Goal: Transaction & Acquisition: Purchase product/service

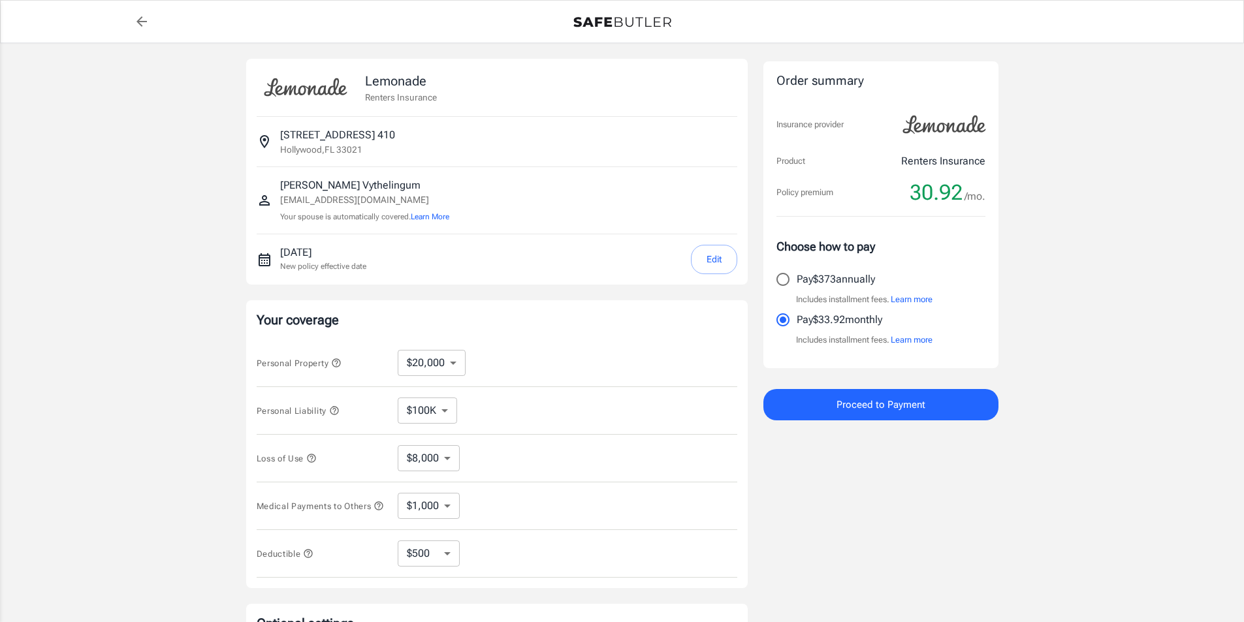
select select "20000"
select select "500"
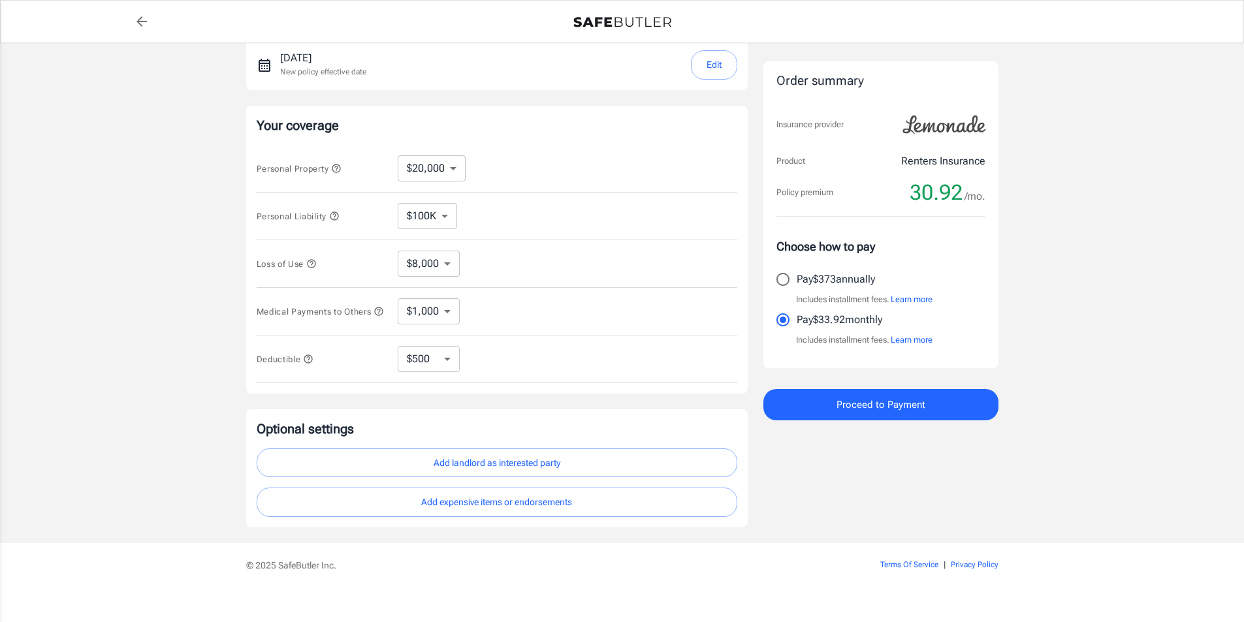
scroll to position [196, 0]
click at [458, 165] on select "$10,000 $20,000 $30,000 $40,000 $50,000 $100K" at bounding box center [432, 167] width 68 height 26
select select "40000"
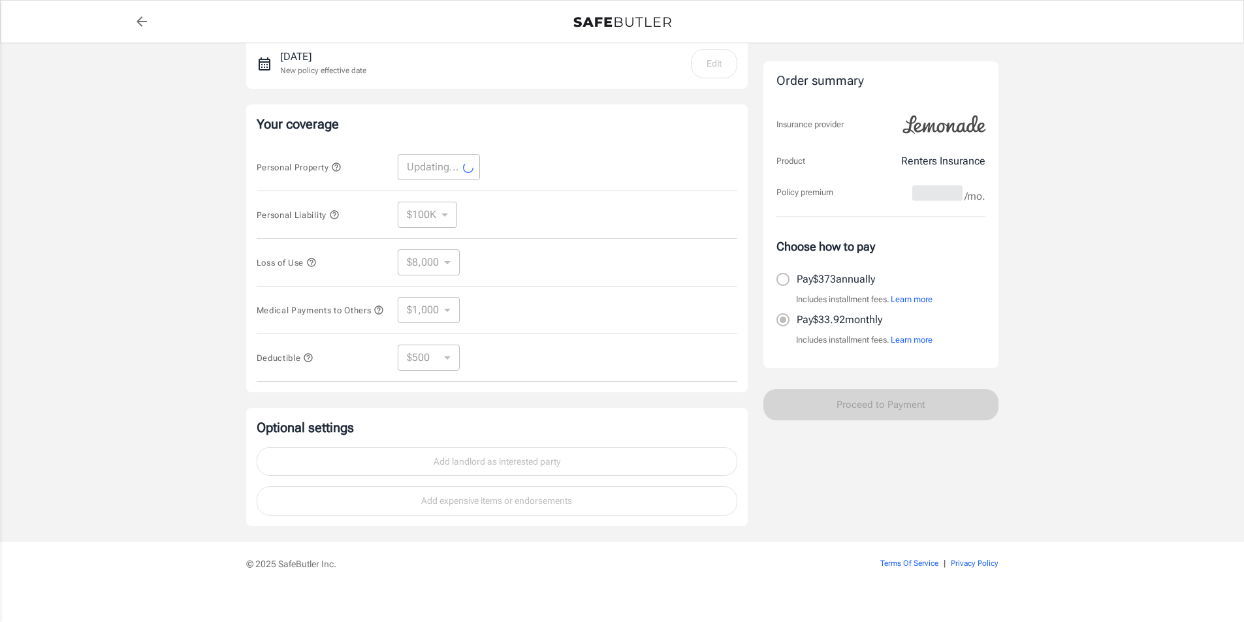
select select "40000"
select select "16000"
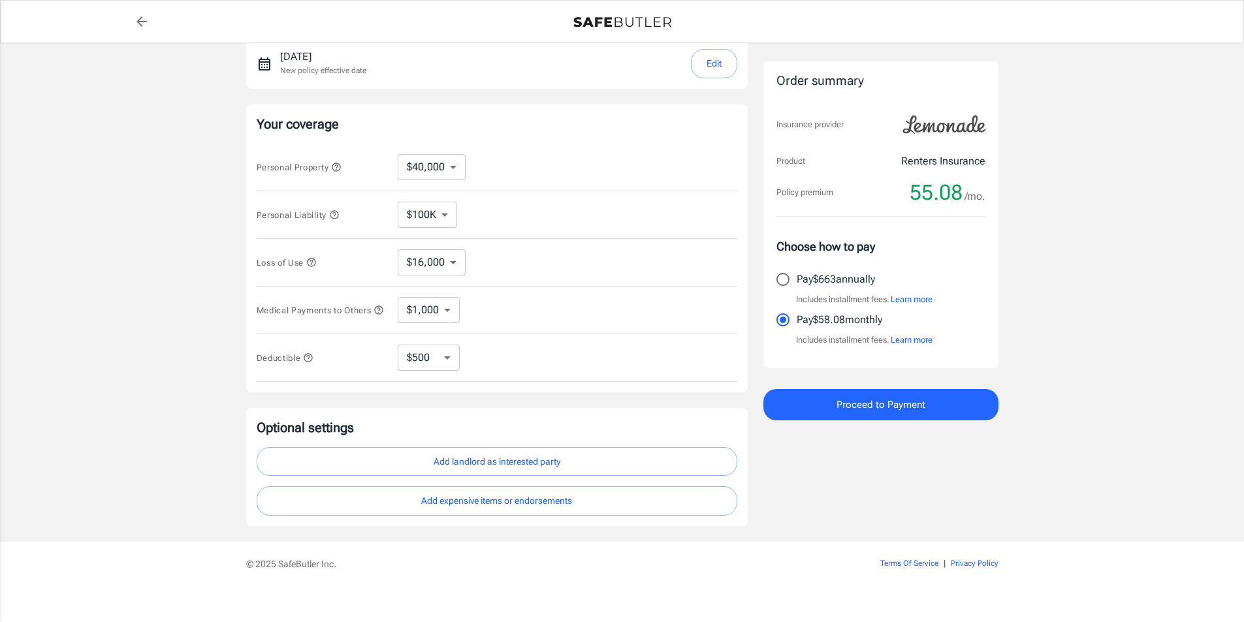
click at [462, 266] on select "$16,000" at bounding box center [432, 262] width 68 height 26
click at [448, 309] on select "$1,000 $2,000 $3,000 $4,000 $5,000" at bounding box center [429, 310] width 62 height 26
click at [496, 326] on div "Medical Payments to Others $1,000 $2,000 $3,000 $4,000 $5,000 ​" at bounding box center [497, 311] width 481 height 48
click at [460, 170] on select "$10,000 $20,000 $30,000 $40,000 $50,000 $100K" at bounding box center [432, 167] width 68 height 26
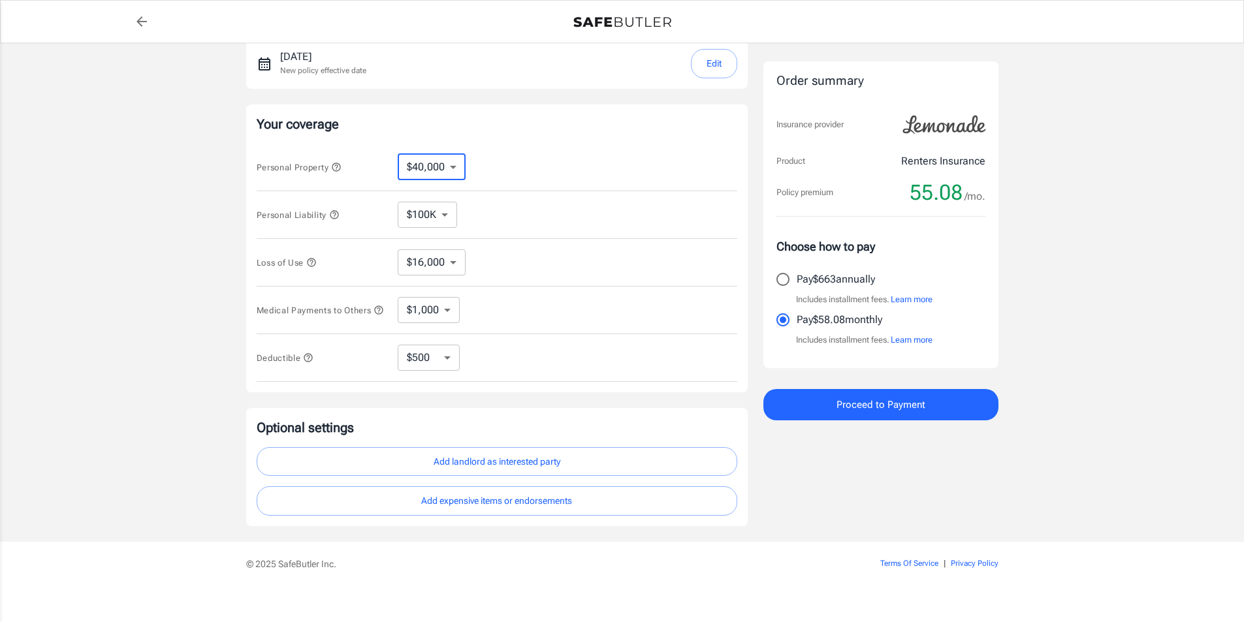
select select "50000"
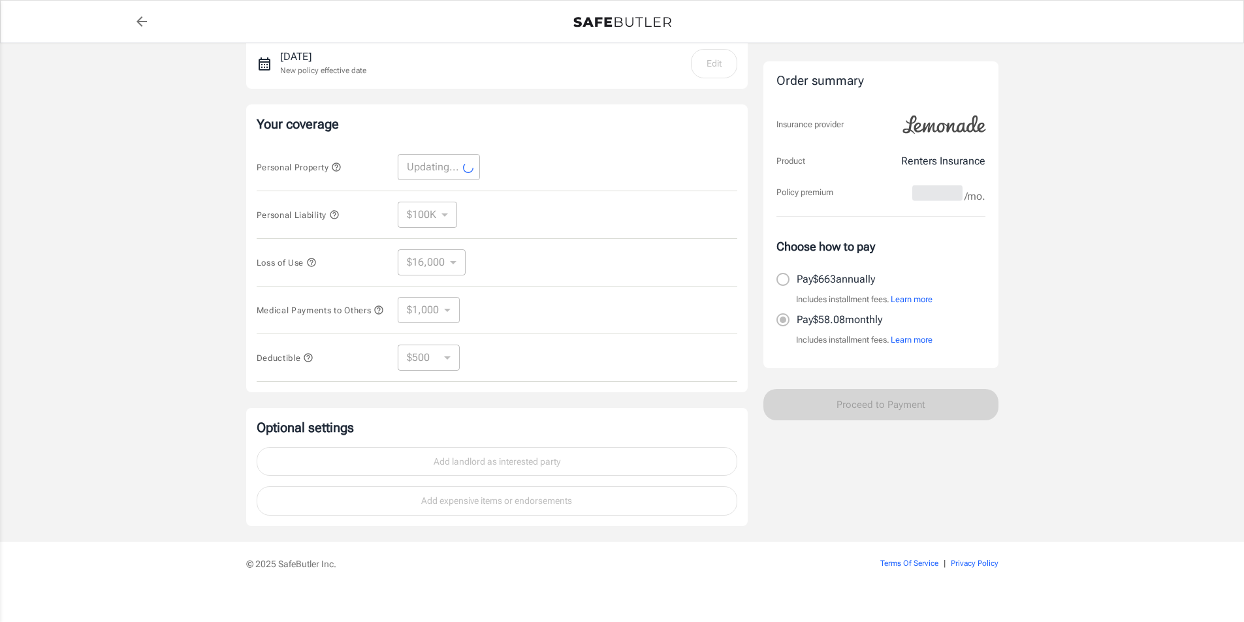
select select "50000"
select select "20000"
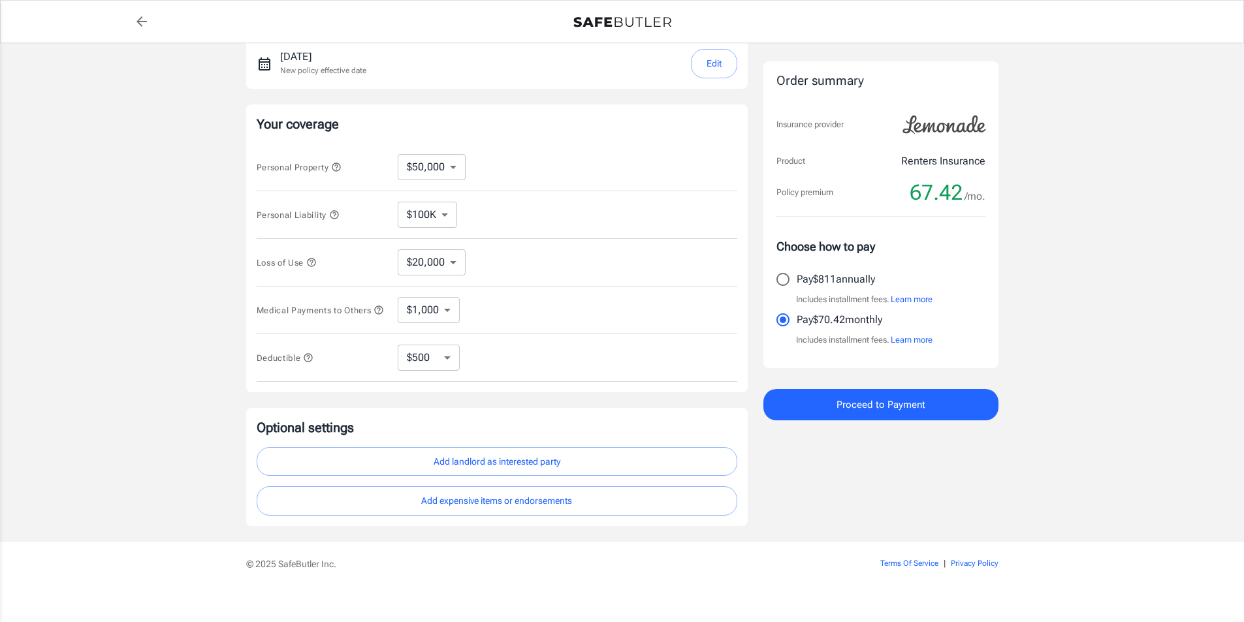
click at [456, 169] on select "$10,000 $20,000 $30,000 $40,000 $50,000 $100K" at bounding box center [432, 167] width 68 height 26
select select "30000"
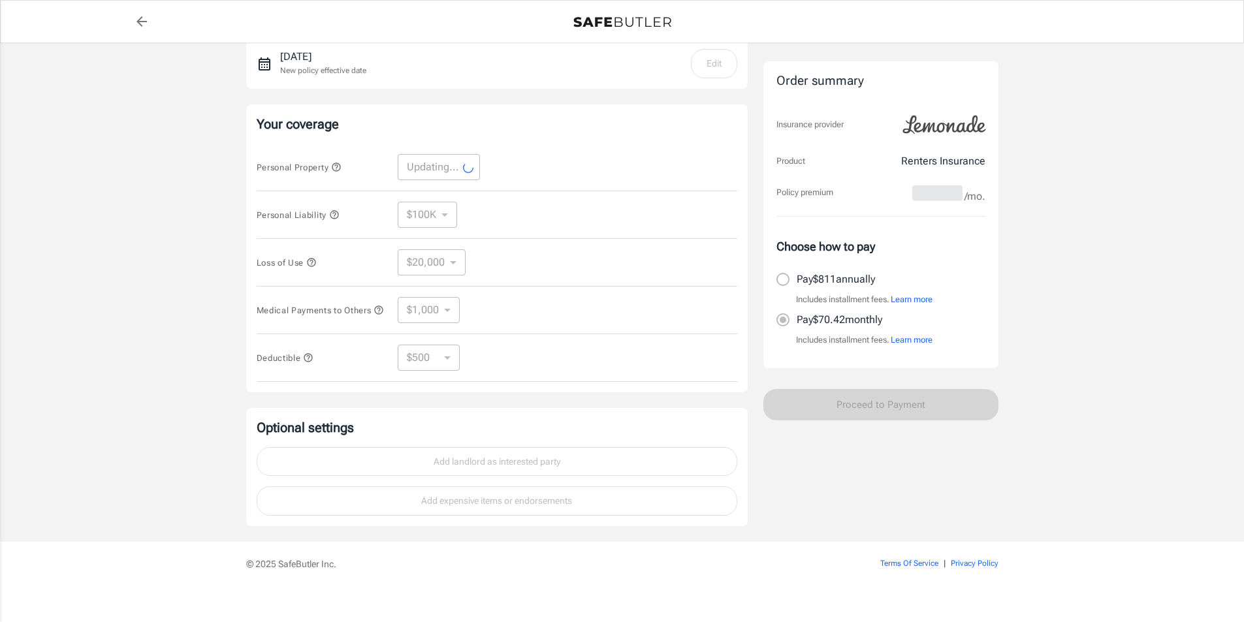
select select "30000"
select select "12000"
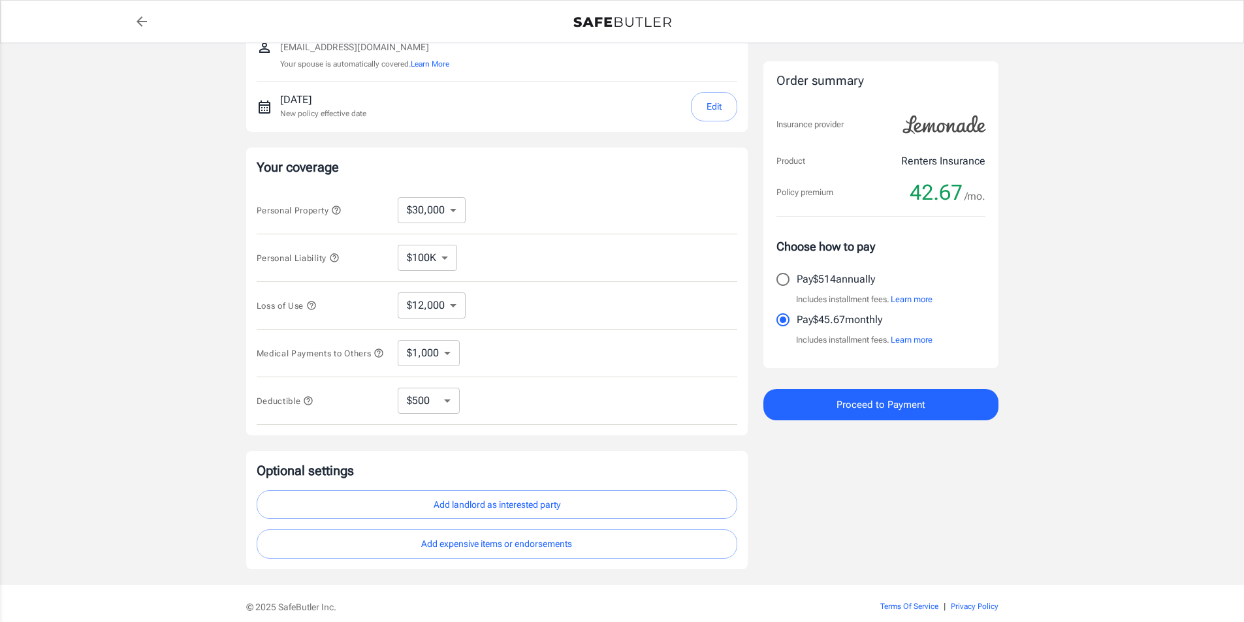
scroll to position [131, 0]
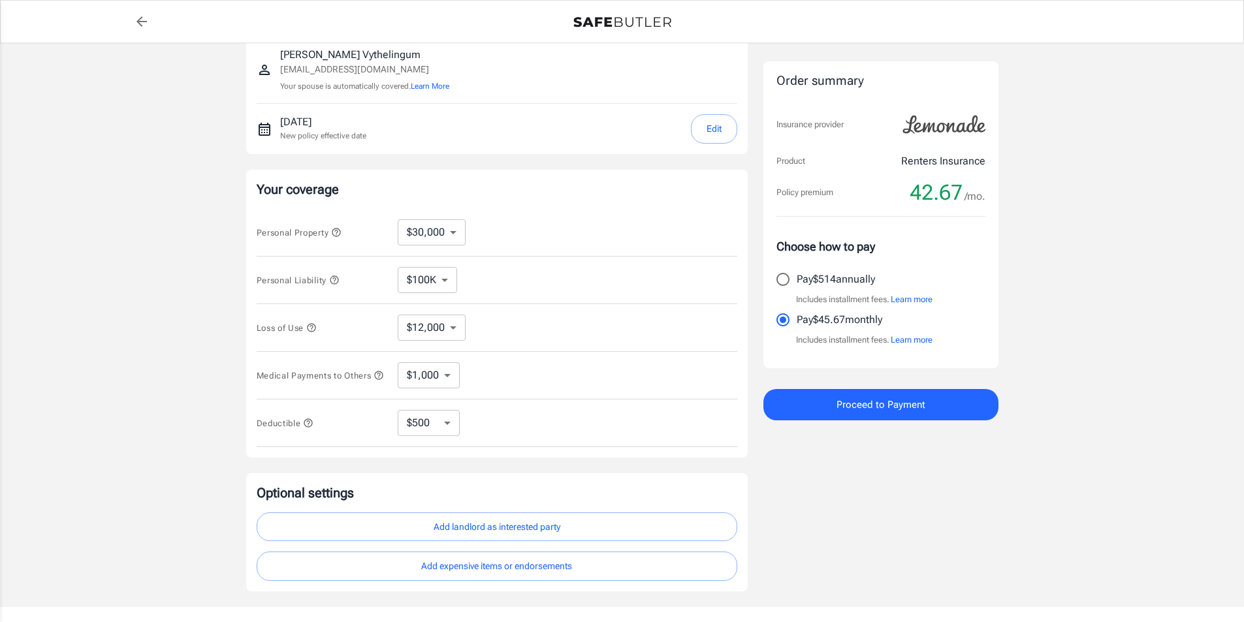
click at [890, 407] on span "Proceed to Payment" at bounding box center [880, 404] width 89 height 17
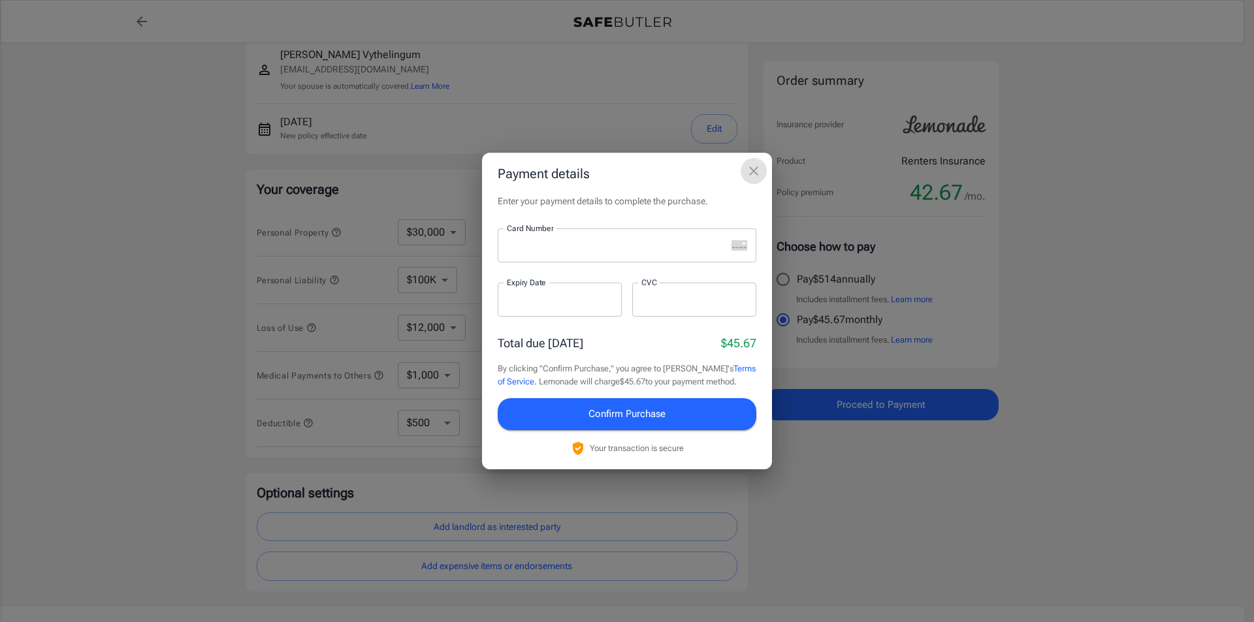
click at [755, 174] on icon "close" at bounding box center [754, 171] width 16 height 16
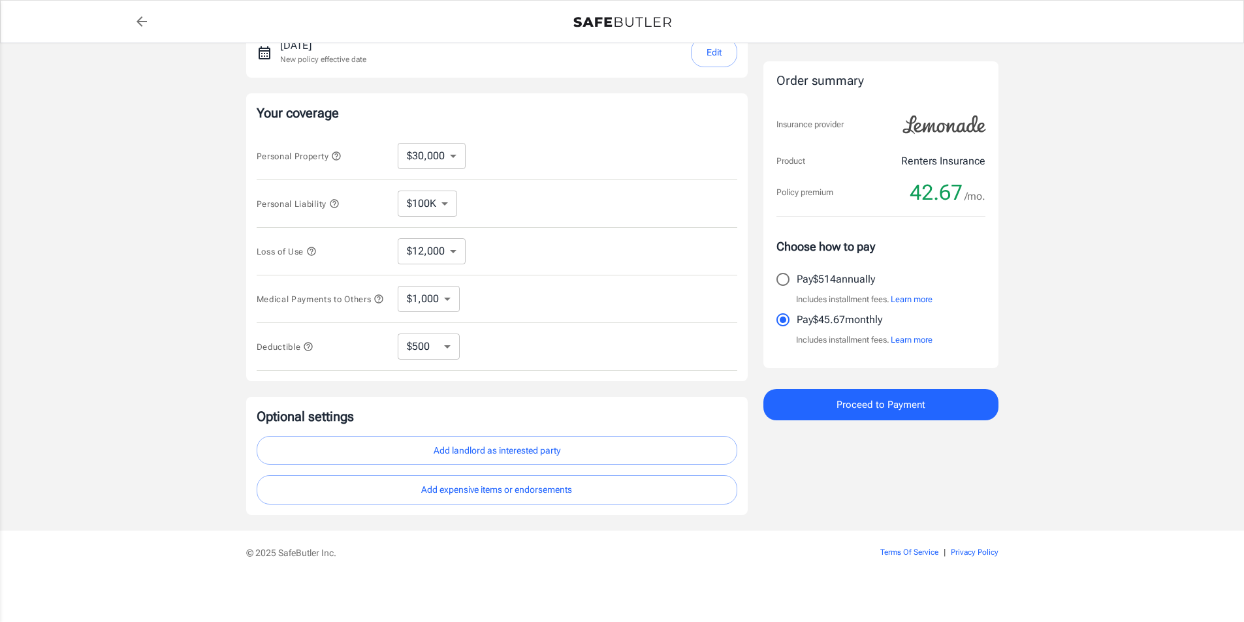
scroll to position [212, 0]
click at [577, 496] on button "Add expensive items or endorsements" at bounding box center [497, 489] width 481 height 29
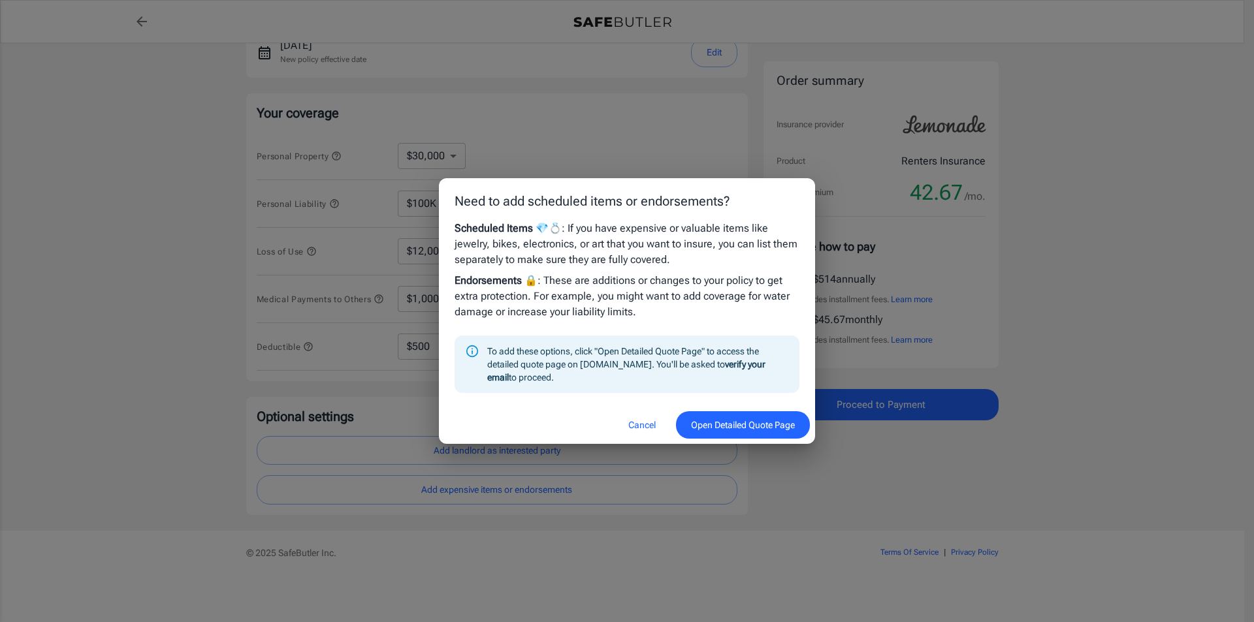
click at [637, 422] on button "Cancel" at bounding box center [641, 425] width 57 height 28
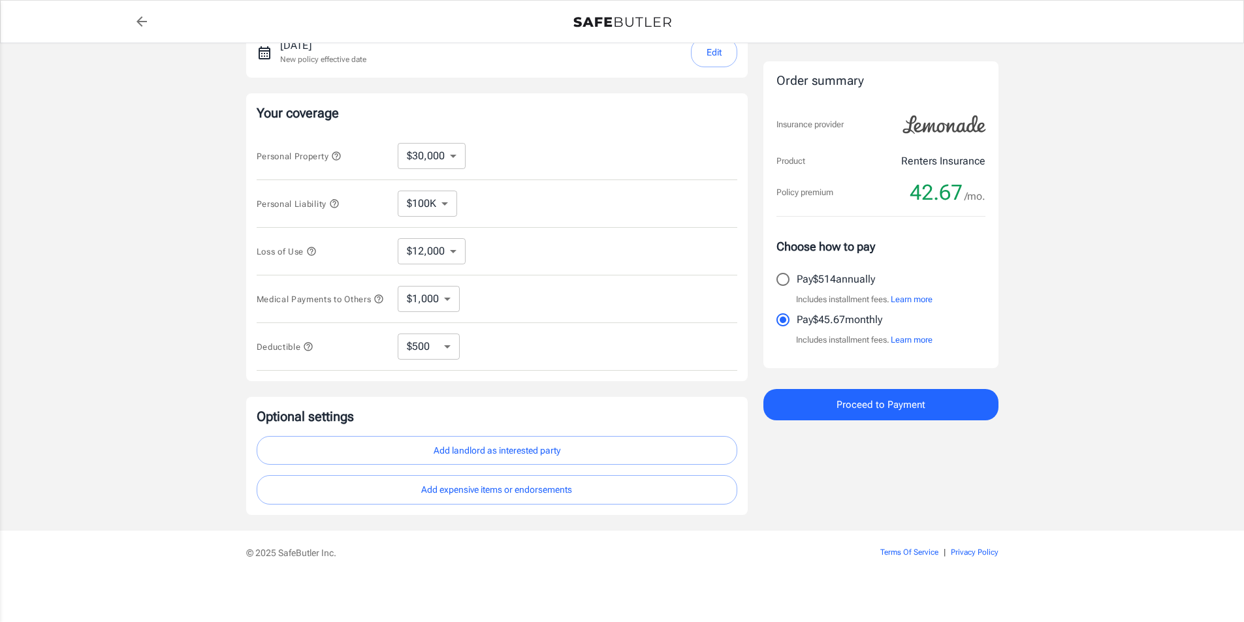
click at [453, 348] on select "$250 $500 $1,000" at bounding box center [429, 347] width 62 height 26
click at [313, 246] on icon "button" at bounding box center [311, 251] width 10 height 10
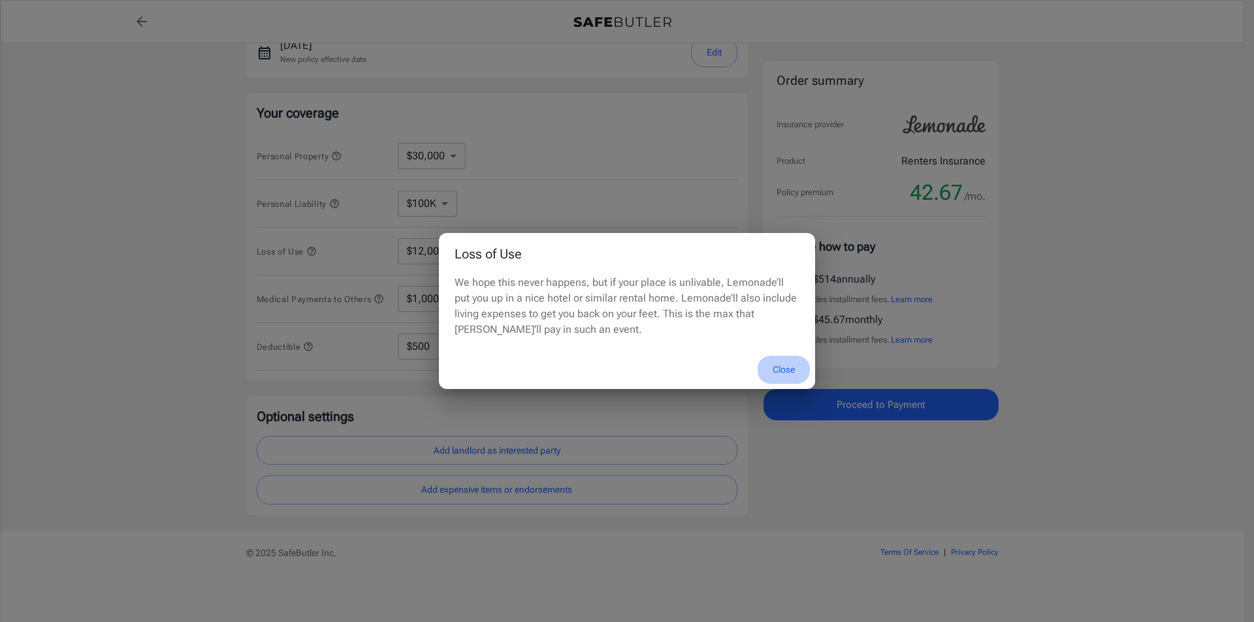
click at [778, 374] on button "Close" at bounding box center [783, 370] width 52 height 28
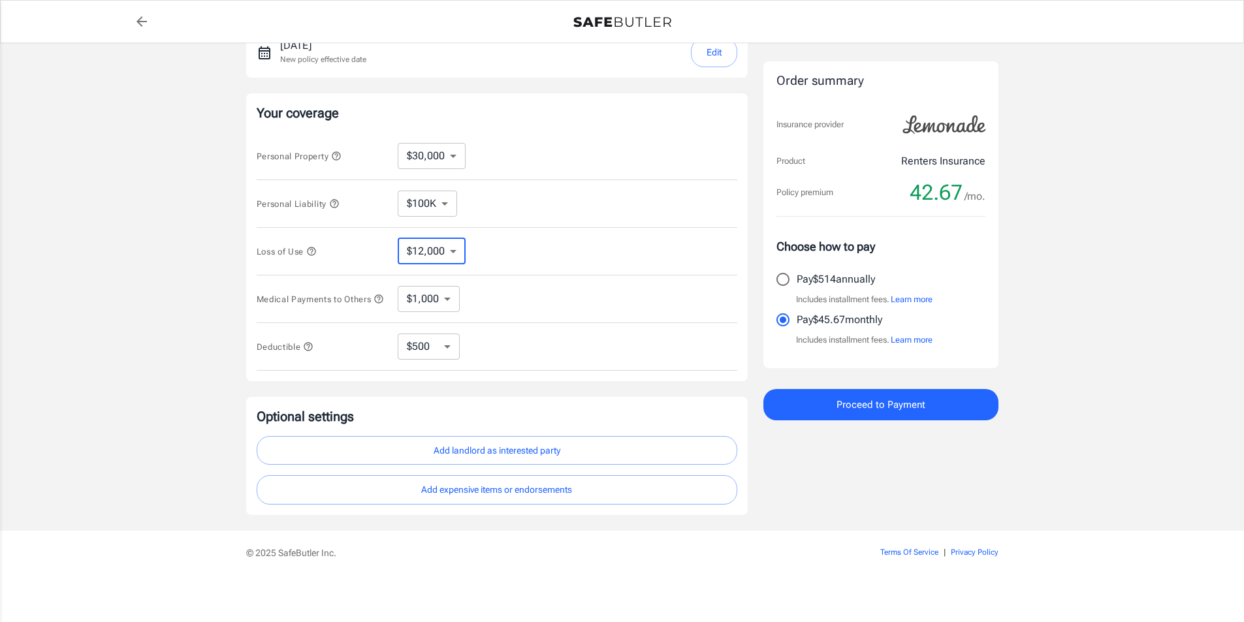
click at [456, 247] on select "$12,000" at bounding box center [432, 251] width 68 height 26
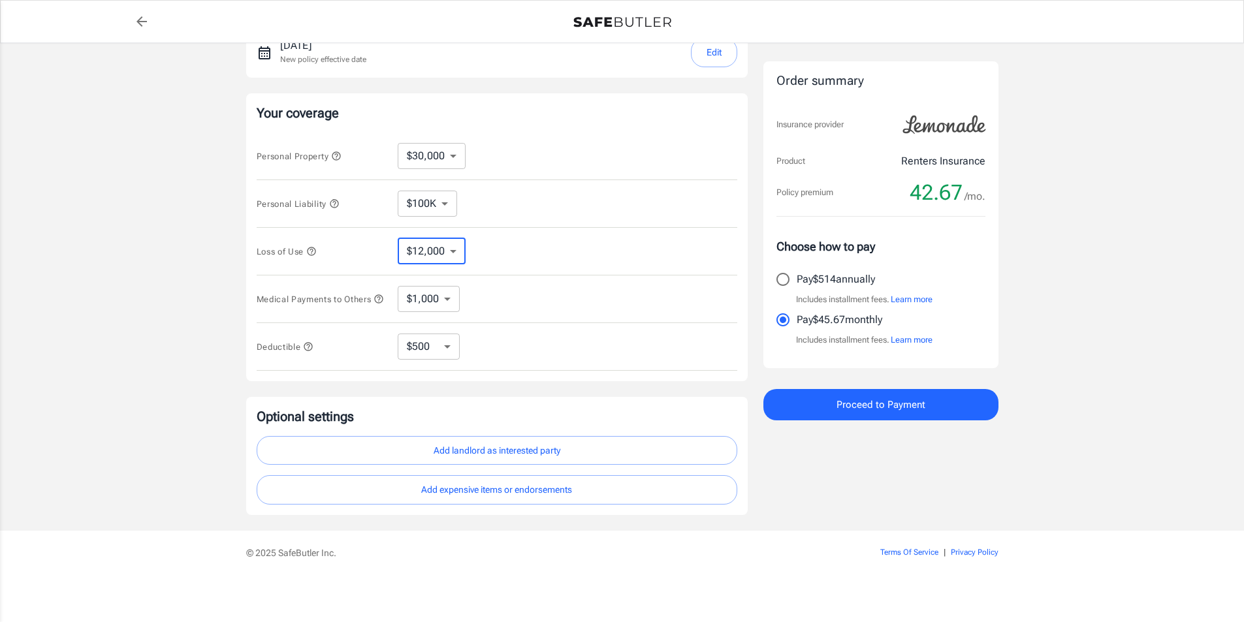
click at [456, 247] on select "$12,000" at bounding box center [432, 251] width 68 height 26
